Goal: Check status: Check status

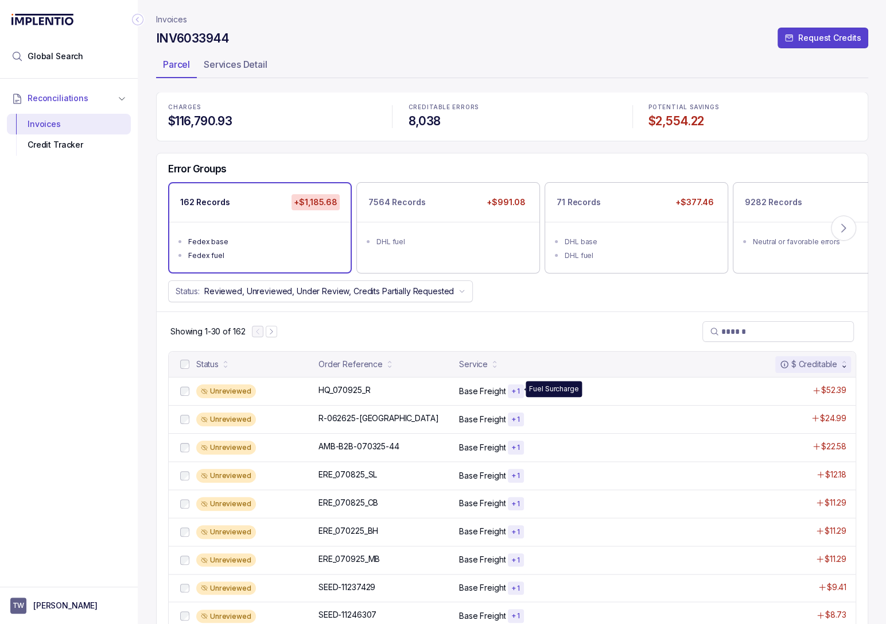
click at [544, 386] on p "Fuel Surcharge" at bounding box center [553, 388] width 49 height 11
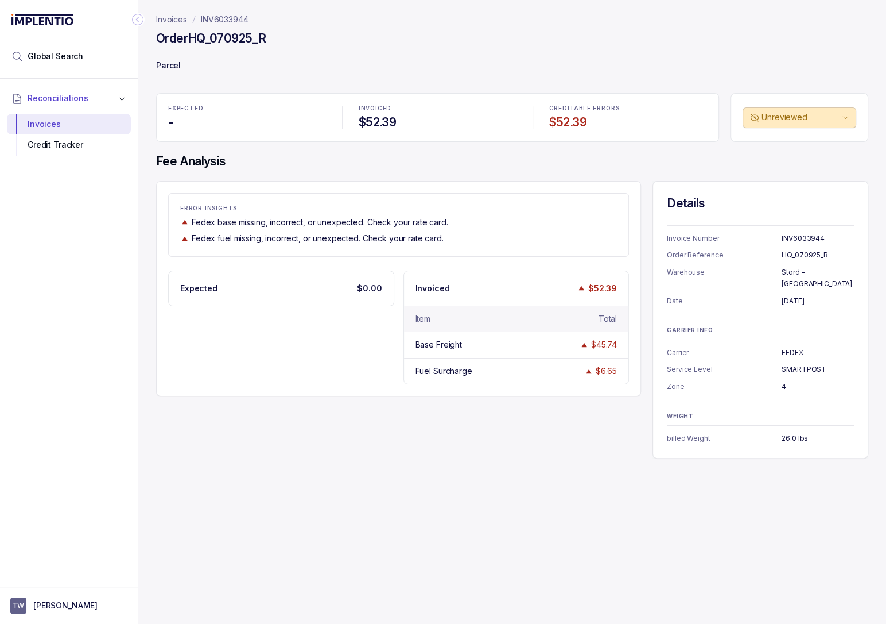
click at [230, 20] on p "INV6033944" at bounding box center [225, 19] width 48 height 11
